Goal: Transaction & Acquisition: Obtain resource

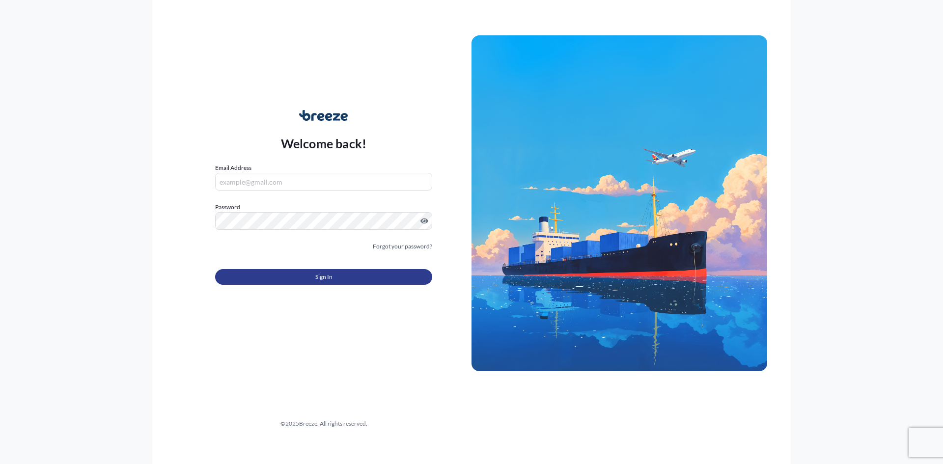
type input "[EMAIL_ADDRESS][DOMAIN_NAME]"
click at [282, 277] on button "Sign In" at bounding box center [323, 277] width 217 height 16
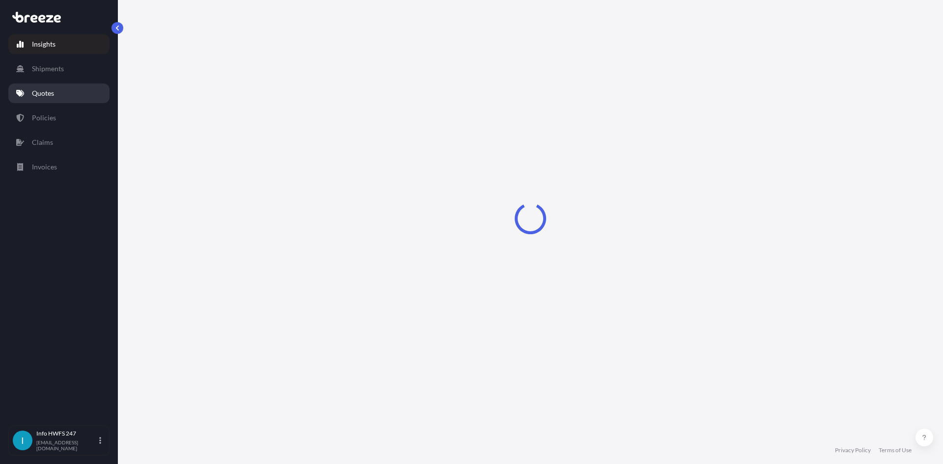
click at [78, 102] on link "Quotes" at bounding box center [58, 93] width 101 height 20
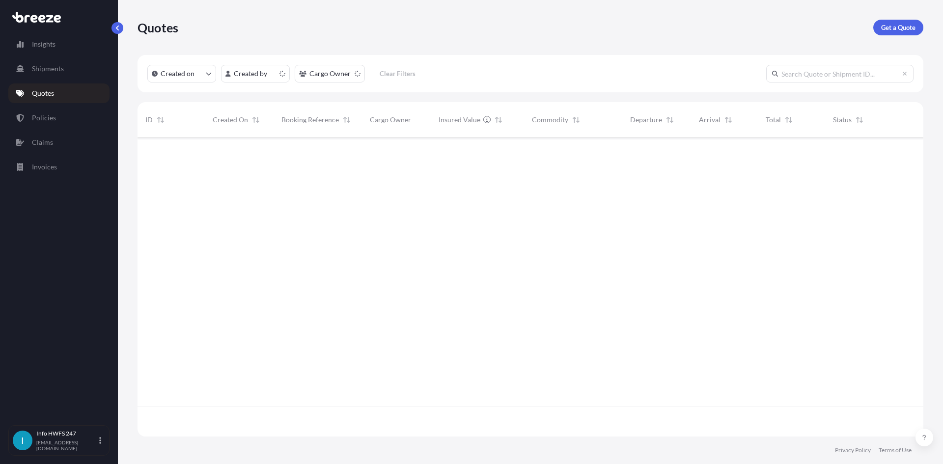
scroll to position [297, 778]
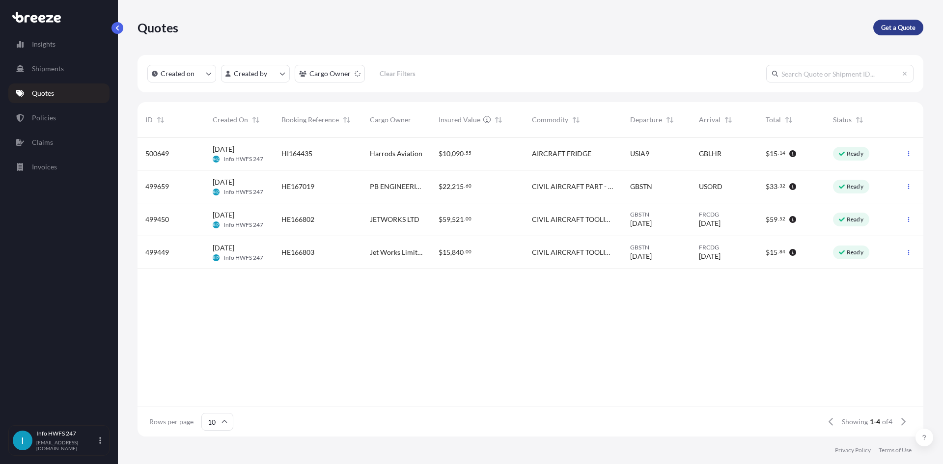
click at [897, 32] on link "Get a Quote" at bounding box center [898, 28] width 50 height 16
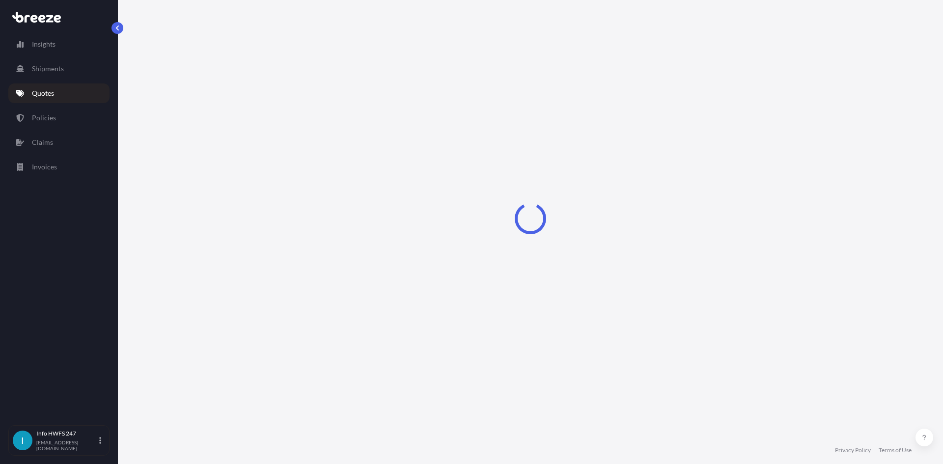
select select "Air"
select select "1"
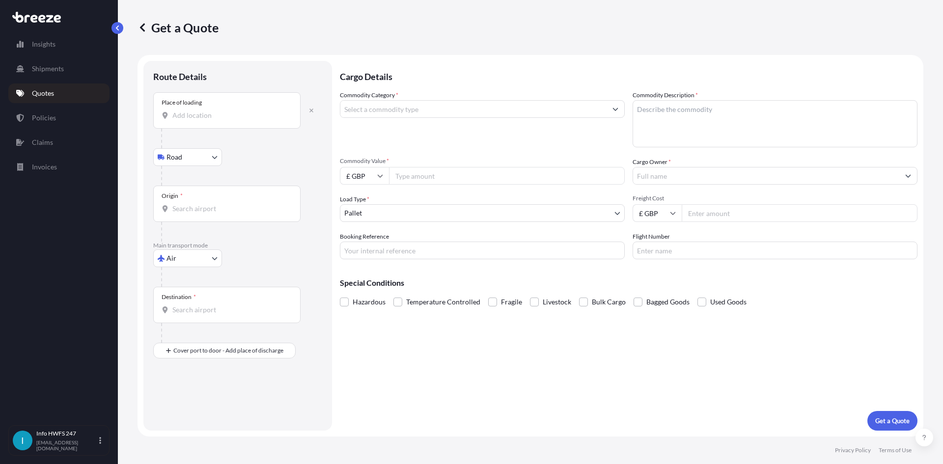
click at [219, 116] on input "Place of loading" at bounding box center [230, 116] width 116 height 10
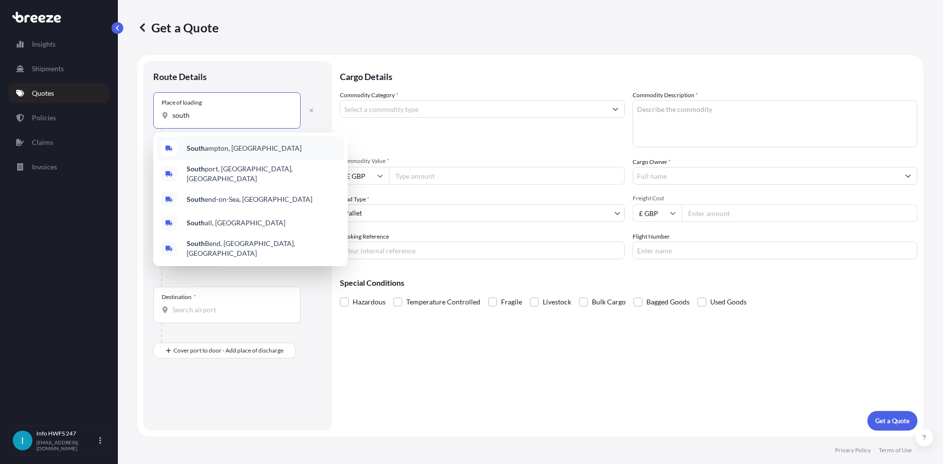
click at [217, 153] on div "[GEOGRAPHIC_DATA], [GEOGRAPHIC_DATA]" at bounding box center [250, 149] width 187 height 24
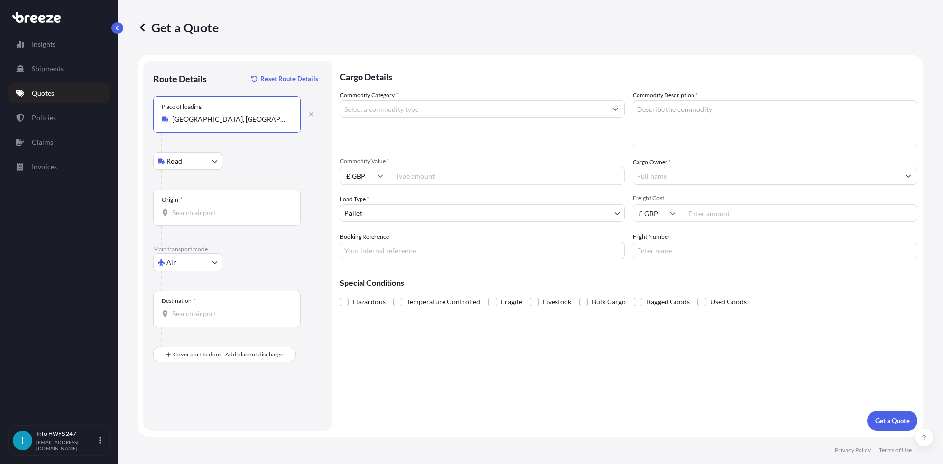
type input "[GEOGRAPHIC_DATA], [GEOGRAPHIC_DATA]"
click at [202, 206] on div "Origin *" at bounding box center [226, 208] width 147 height 36
click at [202, 208] on input "Origin *" at bounding box center [230, 213] width 116 height 10
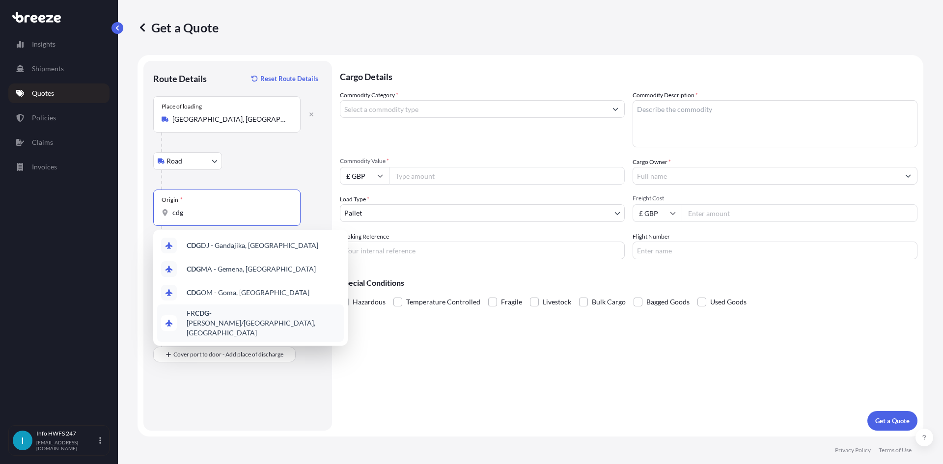
click at [260, 313] on span "FR CDG - [PERSON_NAME]-de-Gaulle Apt/[GEOGRAPHIC_DATA], [GEOGRAPHIC_DATA]" at bounding box center [263, 322] width 153 height 29
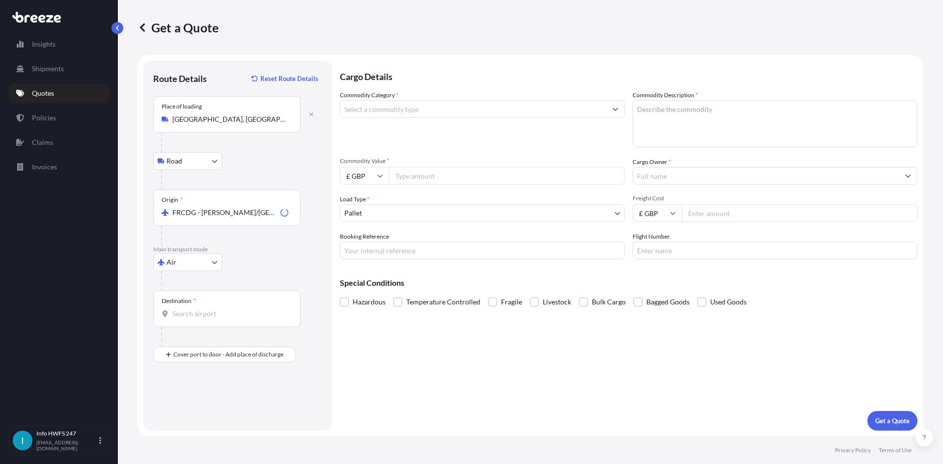
click at [209, 308] on div "Destination *" at bounding box center [226, 309] width 147 height 36
click at [209, 309] on input "Destination *" at bounding box center [230, 314] width 116 height 10
click at [251, 200] on div "Origin * FRCDG - [PERSON_NAME]-de-Gaulle Apt/[GEOGRAPHIC_DATA], [GEOGRAPHIC_DAT…" at bounding box center [226, 208] width 147 height 36
click at [251, 208] on input "FRCDG - [PERSON_NAME]/[GEOGRAPHIC_DATA], [GEOGRAPHIC_DATA]" at bounding box center [230, 213] width 116 height 10
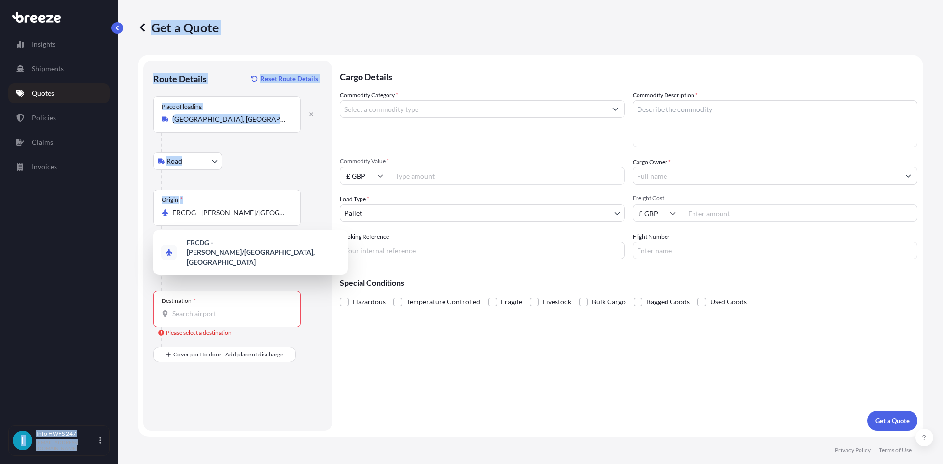
drag, startPoint x: 293, startPoint y: 216, endPoint x: 87, endPoint y: 201, distance: 205.8
click at [87, 201] on div "Insights Shipments Quotes Policies Claims Invoices I Info HWFS 247 [EMAIL_ADDRE…" at bounding box center [471, 232] width 943 height 464
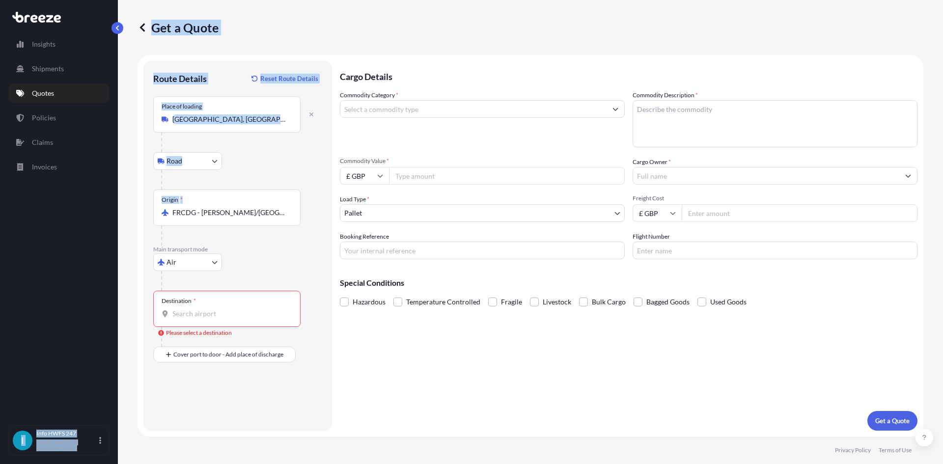
click at [186, 198] on div "Origin * FRCDG - [PERSON_NAME]-de-Gaulle Apt/[GEOGRAPHIC_DATA], [GEOGRAPHIC_DAT…" at bounding box center [226, 208] width 147 height 36
click at [186, 208] on input "FRCDG - [PERSON_NAME]/[GEOGRAPHIC_DATA], [GEOGRAPHIC_DATA]" at bounding box center [230, 213] width 116 height 10
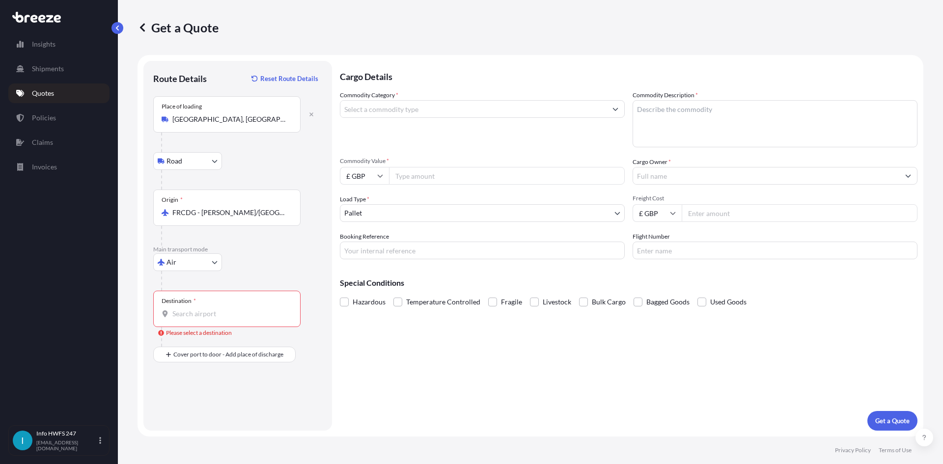
drag, startPoint x: 288, startPoint y: 208, endPoint x: 189, endPoint y: 211, distance: 98.8
click at [177, 210] on div "FRCDG - [PERSON_NAME]/[GEOGRAPHIC_DATA], [GEOGRAPHIC_DATA]" at bounding box center [227, 213] width 131 height 10
click at [177, 210] on input "FRCDG - [PERSON_NAME]/[GEOGRAPHIC_DATA], [GEOGRAPHIC_DATA]" at bounding box center [230, 213] width 116 height 10
drag, startPoint x: 294, startPoint y: 217, endPoint x: 174, endPoint y: 211, distance: 119.5
click at [174, 211] on div "Origin * FRCDG - [PERSON_NAME]-de-Gaulle Apt/[GEOGRAPHIC_DATA], [GEOGRAPHIC_DAT…" at bounding box center [226, 208] width 147 height 36
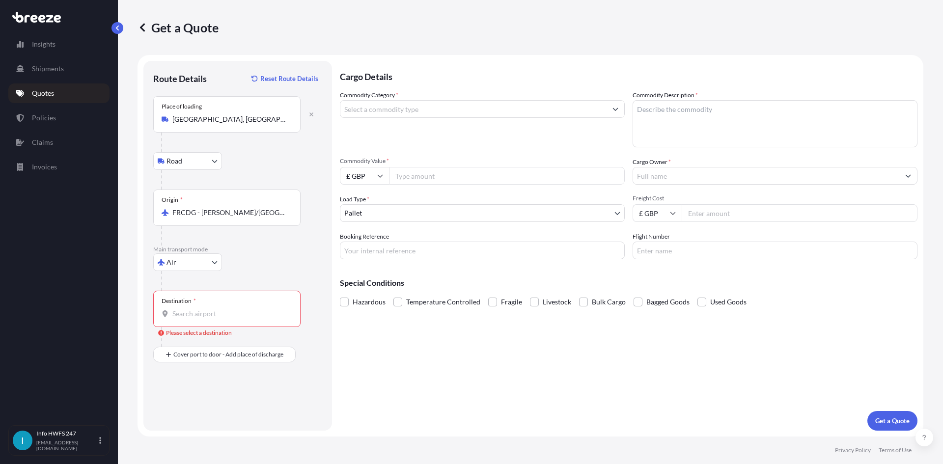
click at [174, 211] on input "FRCDG - [PERSON_NAME]/[GEOGRAPHIC_DATA], [GEOGRAPHIC_DATA]" at bounding box center [230, 213] width 116 height 10
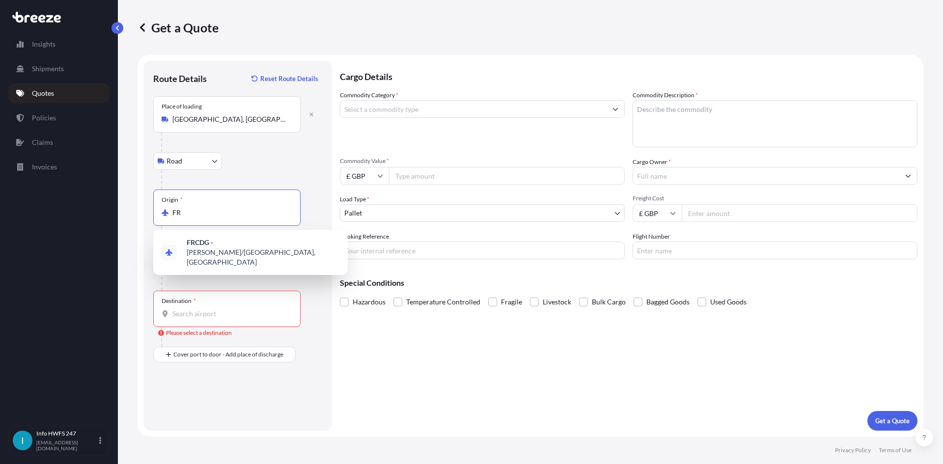
type input "F"
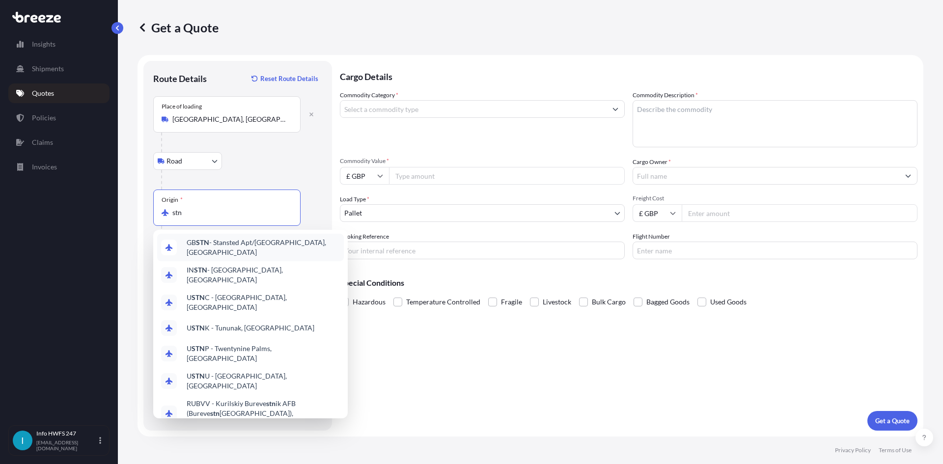
click at [227, 250] on div "GB STN - Stansted Apt/[GEOGRAPHIC_DATA], [GEOGRAPHIC_DATA]" at bounding box center [250, 248] width 187 height 28
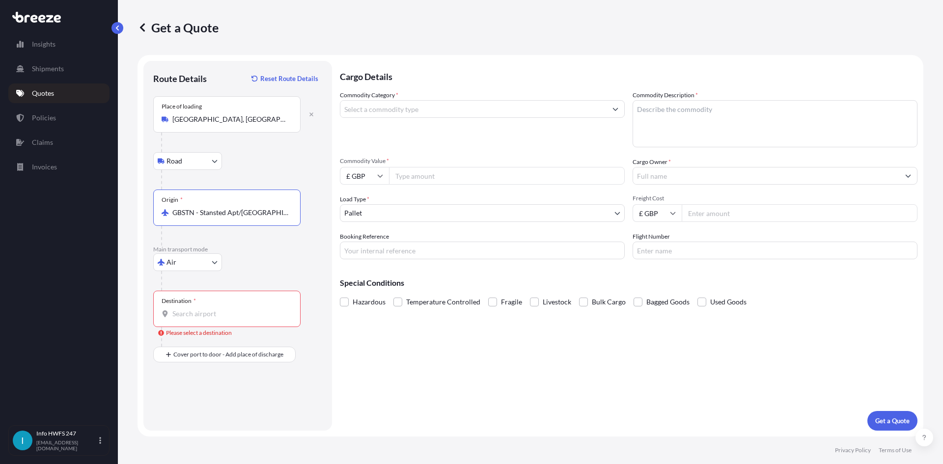
type input "GBSTN - Stansted Apt/[GEOGRAPHIC_DATA], [GEOGRAPHIC_DATA]"
click at [195, 302] on span "*" at bounding box center [195, 301] width 2 height 8
click at [195, 309] on input "Destination * Please select a destination" at bounding box center [230, 314] width 116 height 10
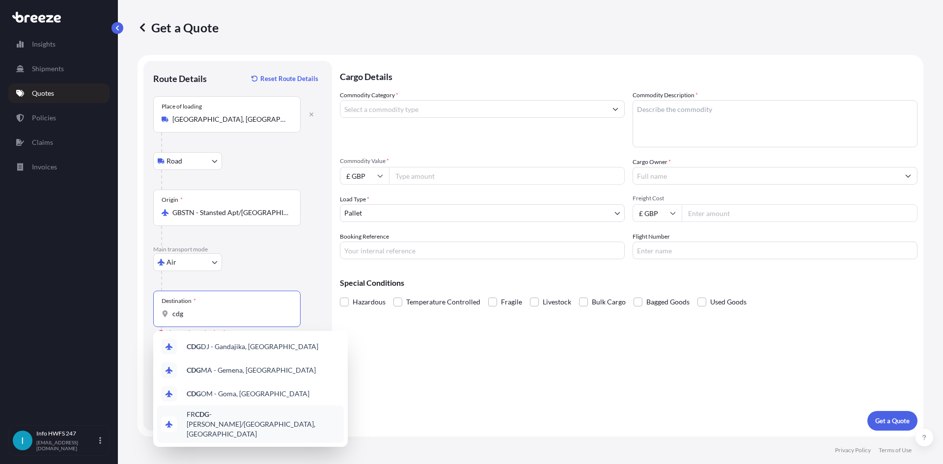
click at [290, 417] on span "FR CDG - [PERSON_NAME]-de-Gaulle Apt/[GEOGRAPHIC_DATA], [GEOGRAPHIC_DATA]" at bounding box center [263, 424] width 153 height 29
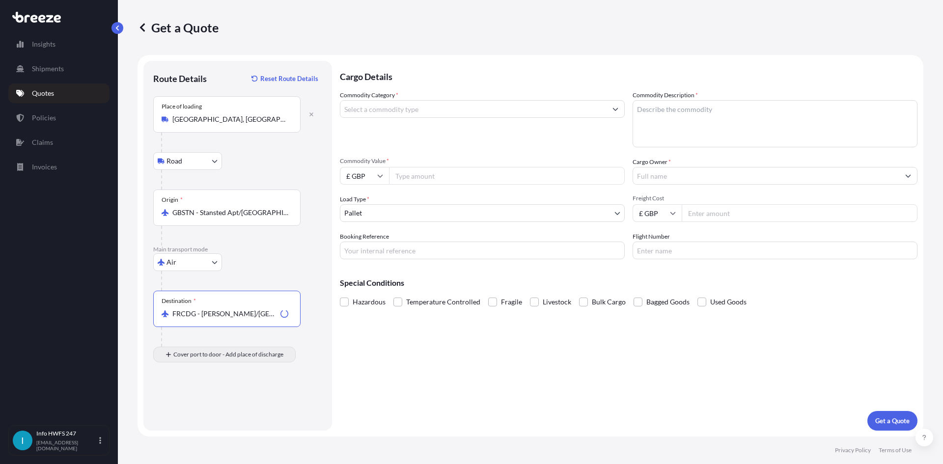
type input "FRCDG - [PERSON_NAME]/[GEOGRAPHIC_DATA], [GEOGRAPHIC_DATA]"
click at [182, 405] on input "Place of Discharge" at bounding box center [230, 407] width 116 height 10
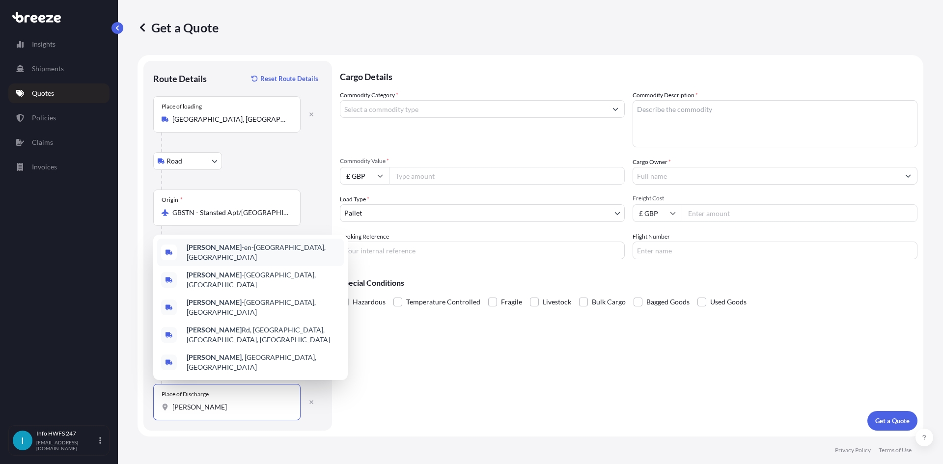
click at [229, 262] on span "[PERSON_NAME] -en-[GEOGRAPHIC_DATA], [GEOGRAPHIC_DATA]" at bounding box center [263, 253] width 153 height 20
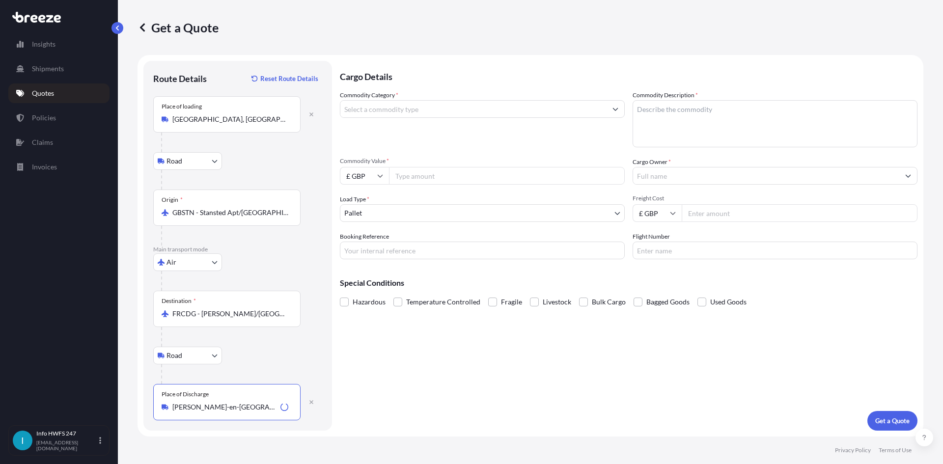
type input "[PERSON_NAME]-en-[GEOGRAPHIC_DATA], [GEOGRAPHIC_DATA]"
click at [516, 111] on input "Commodity Category *" at bounding box center [473, 109] width 266 height 18
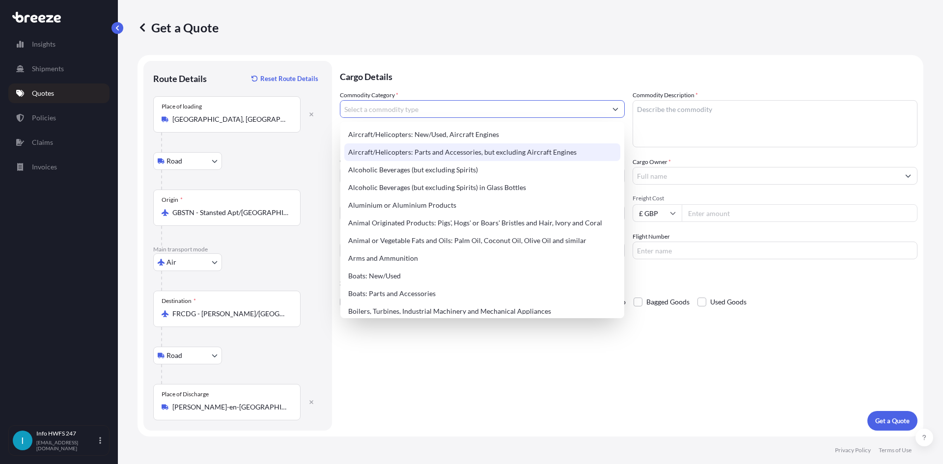
click at [460, 155] on div "Aircraft/Helicopters: Parts and Accessories, but excluding Aircraft Engines" at bounding box center [482, 152] width 276 height 18
type input "Aircraft/Helicopters: Parts and Accessories, but excluding Aircraft Engines"
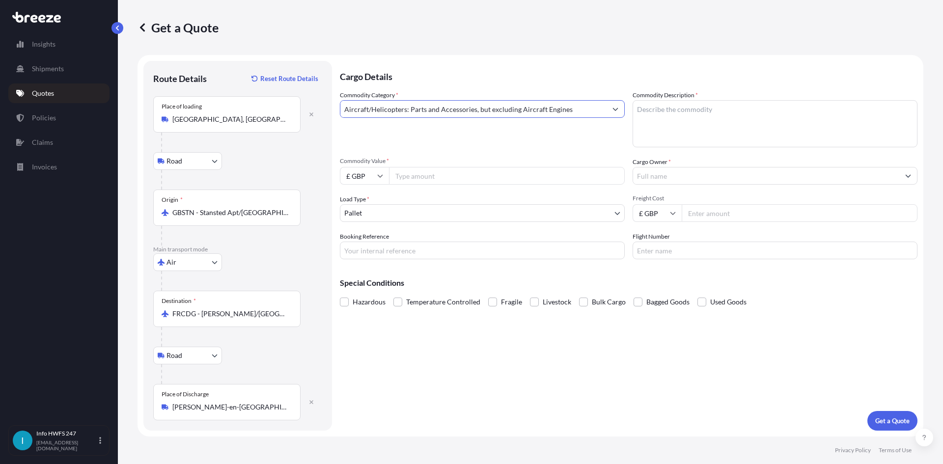
click at [727, 131] on textarea "Commodity Description *" at bounding box center [775, 123] width 285 height 47
type textarea "c"
type textarea "CIVIL AIRCRAFT TOOLING"
click at [364, 181] on input "£ GBP" at bounding box center [364, 176] width 49 height 18
click at [365, 241] on div "$ USD" at bounding box center [364, 244] width 41 height 19
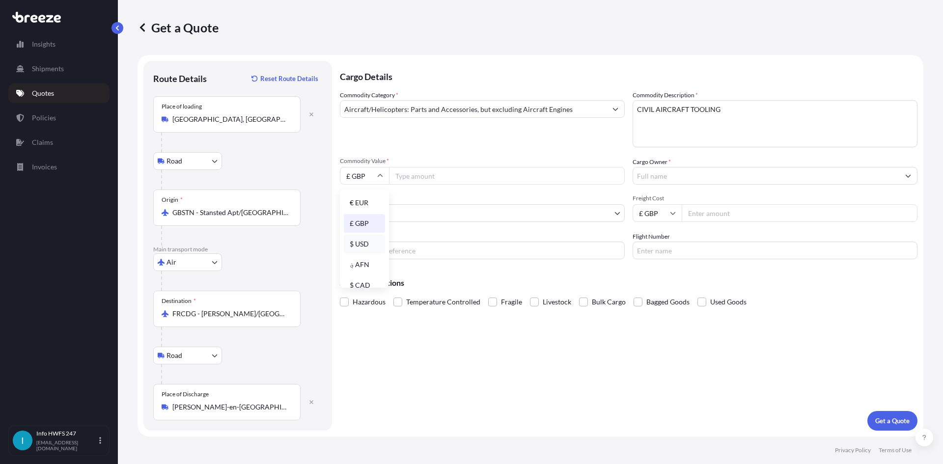
type input "$ USD"
click at [468, 173] on input "Commodity Value *" at bounding box center [507, 176] width 236 height 18
paste input "17560.00"
type input "17560.00"
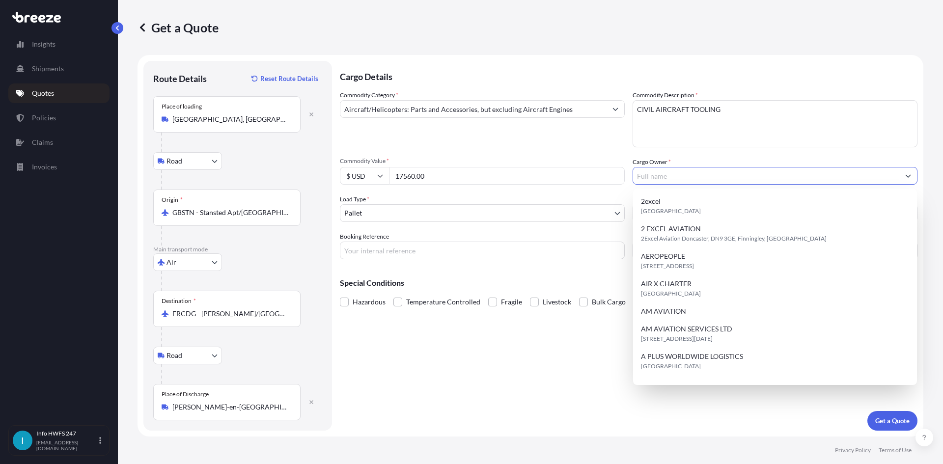
click at [768, 179] on input "Cargo Owner *" at bounding box center [766, 176] width 266 height 18
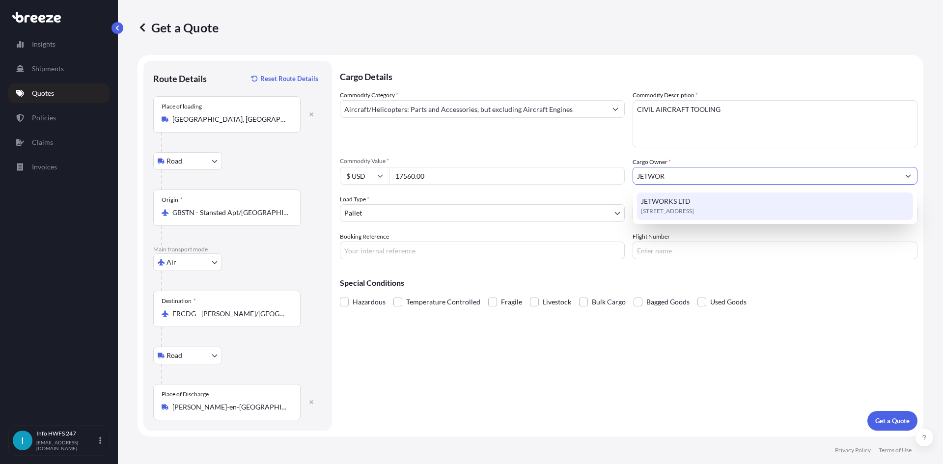
click at [738, 196] on div "[STREET_ADDRESS]" at bounding box center [775, 207] width 276 height 28
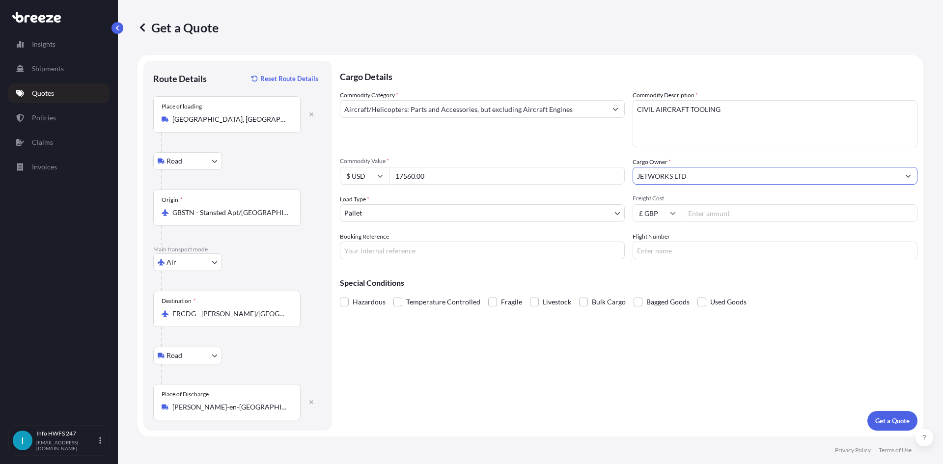
type input "JETWORKS LTD"
click at [491, 252] on input "Booking Reference" at bounding box center [482, 251] width 285 height 18
paste input "HE168064"
type input "HE168064"
click at [892, 411] on button "Get a Quote" at bounding box center [892, 421] width 50 height 20
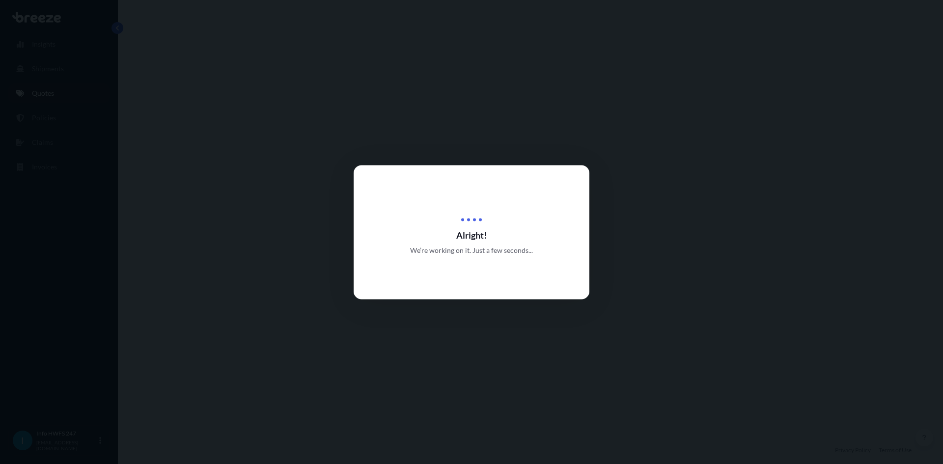
select select "Road"
select select "Air"
select select "Road"
select select "1"
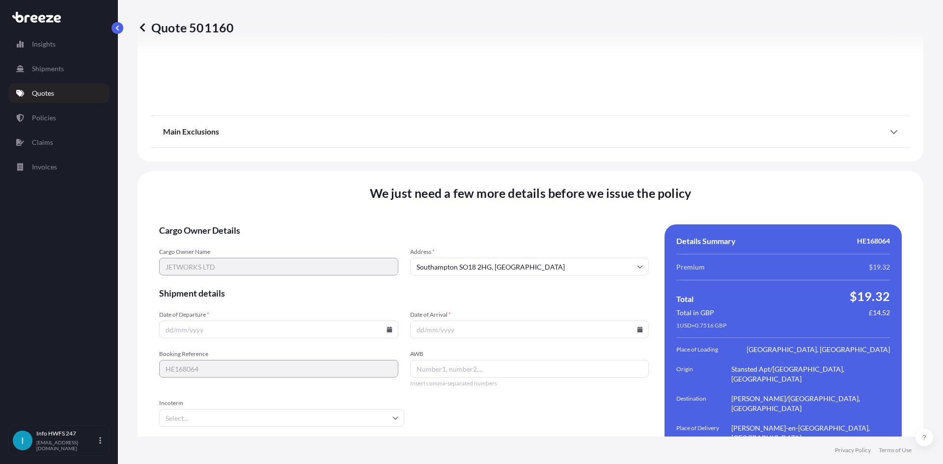
scroll to position [1280, 0]
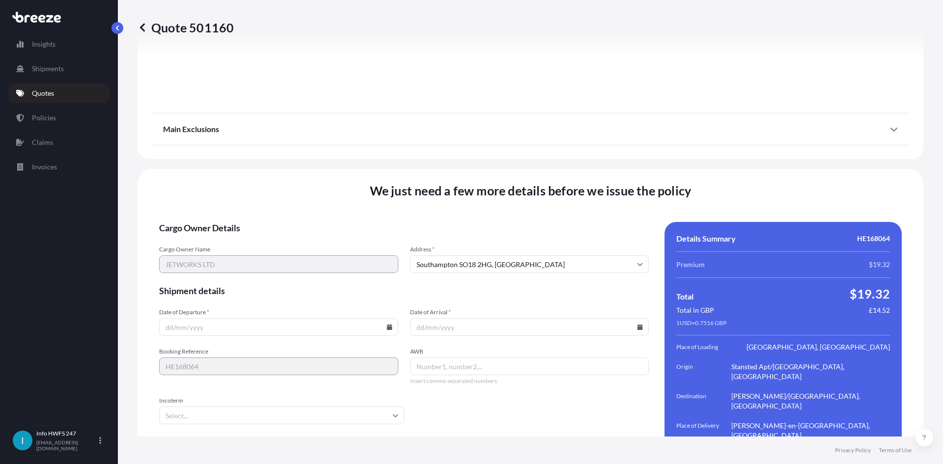
drag, startPoint x: 389, startPoint y: 297, endPoint x: 399, endPoint y: 289, distance: 13.0
click at [389, 324] on icon at bounding box center [389, 327] width 5 height 6
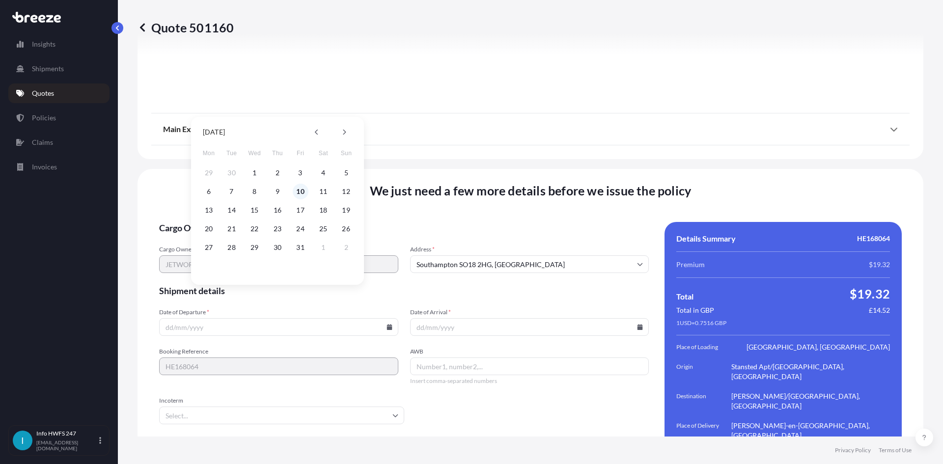
click at [304, 190] on button "10" at bounding box center [301, 192] width 16 height 16
type input "[DATE]"
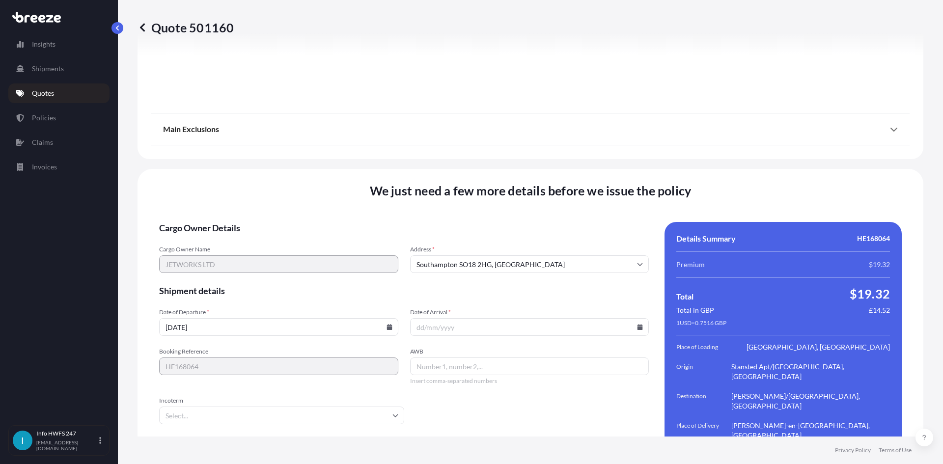
click at [638, 324] on icon at bounding box center [640, 327] width 5 height 6
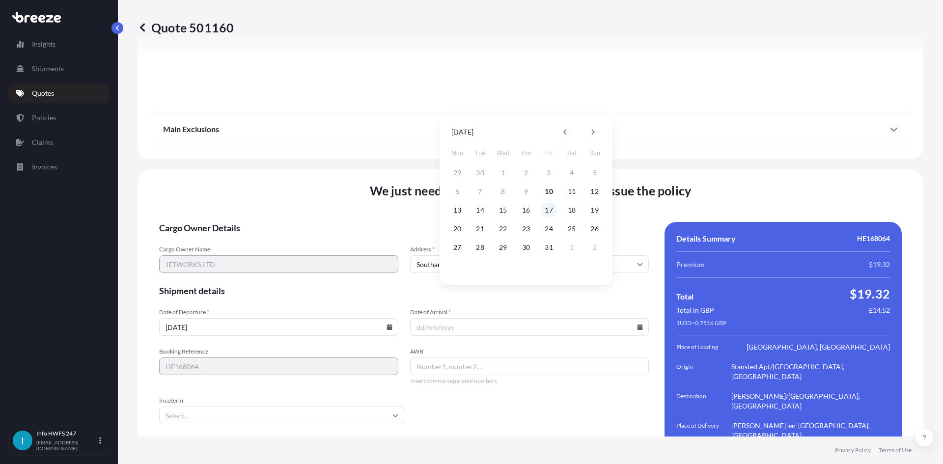
click at [551, 209] on button "17" at bounding box center [549, 210] width 16 height 16
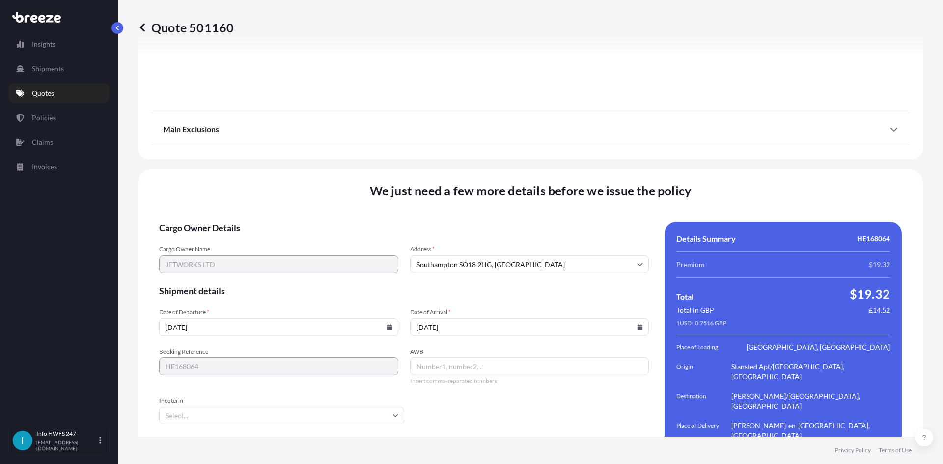
type input "[DATE]"
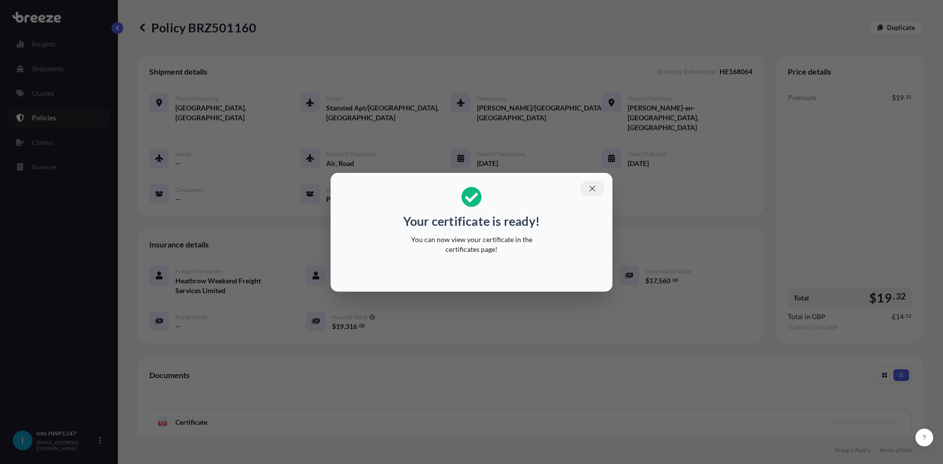
click at [596, 192] on icon "button" at bounding box center [592, 188] width 9 height 9
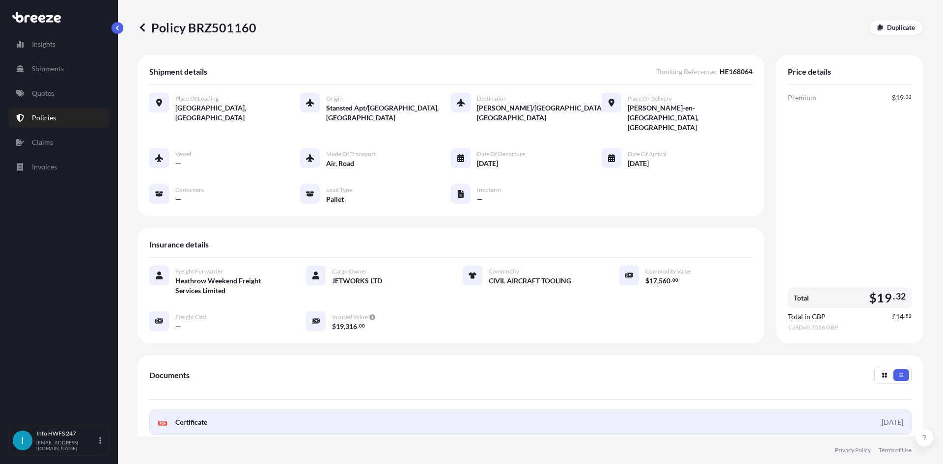
drag, startPoint x: 653, startPoint y: 386, endPoint x: 657, endPoint y: 402, distance: 16.6
click at [653, 386] on div "Documents PDF Certificate [DATE] PDF Policy Full Terms and Conditions" at bounding box center [530, 417] width 762 height 100
click at [657, 410] on link "PDF Certificate [DATE]" at bounding box center [530, 423] width 762 height 26
